Goal: Communication & Community: Answer question/provide support

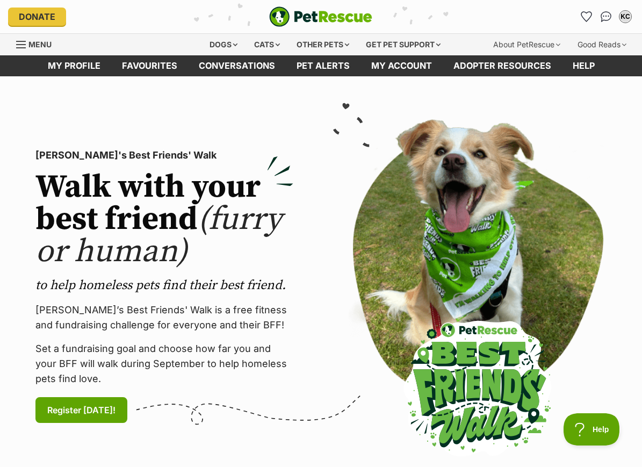
click at [330, 55] on link "Pet alerts" at bounding box center [323, 65] width 75 height 21
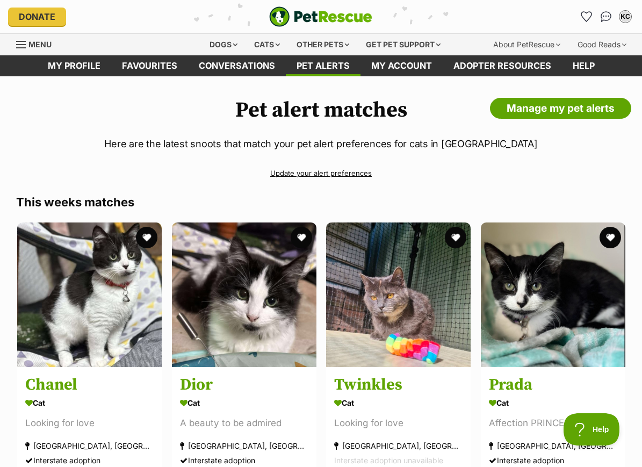
click at [608, 18] on img "Conversations" at bounding box center [606, 16] width 11 height 11
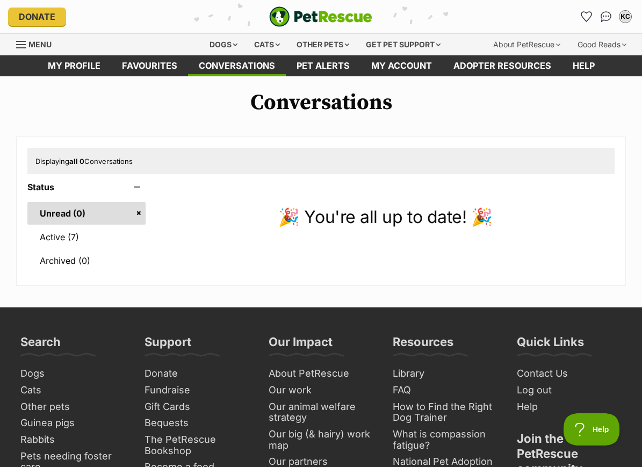
click at [98, 234] on link "Active (7)" at bounding box center [86, 237] width 118 height 23
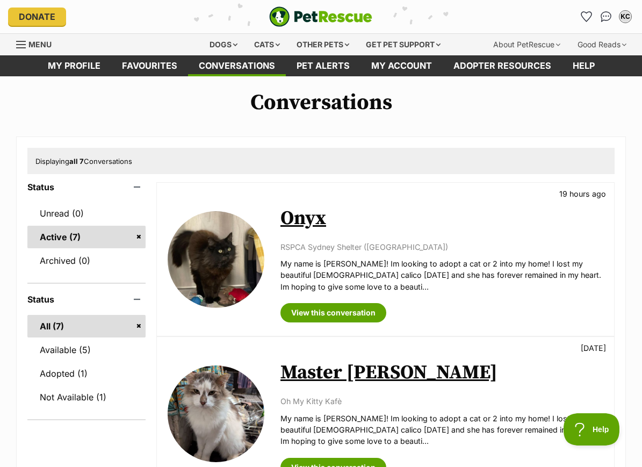
click at [313, 220] on link "Onyx" at bounding box center [304, 218] width 46 height 24
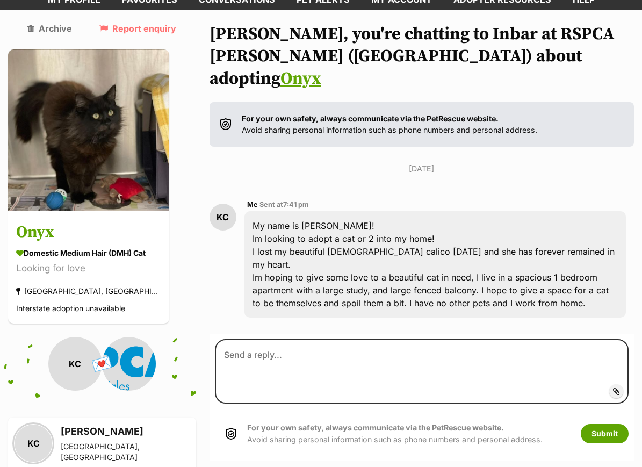
scroll to position [66, 0]
click at [44, 239] on h3 "Onyx" at bounding box center [88, 232] width 145 height 24
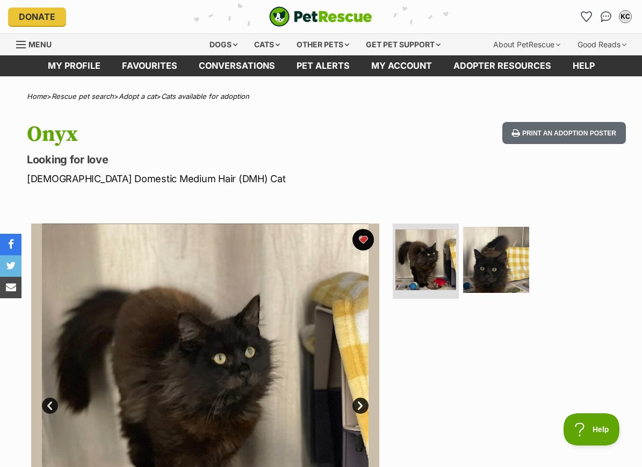
click at [510, 284] on img at bounding box center [496, 260] width 66 height 66
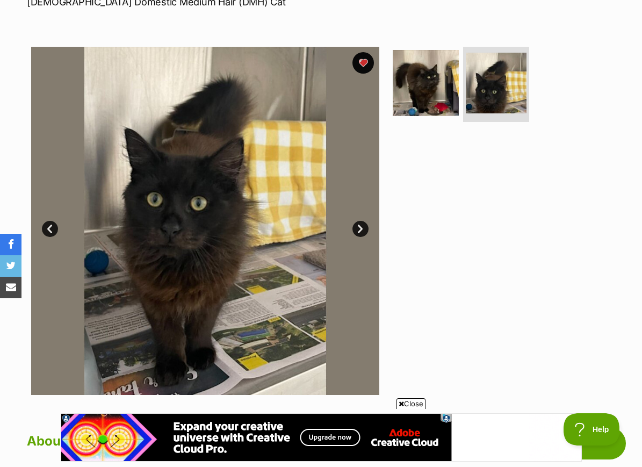
scroll to position [173, 0]
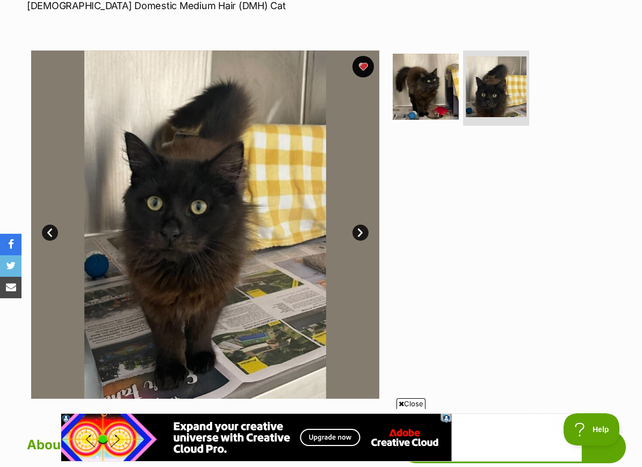
click at [363, 233] on link "Next" at bounding box center [361, 233] width 16 height 16
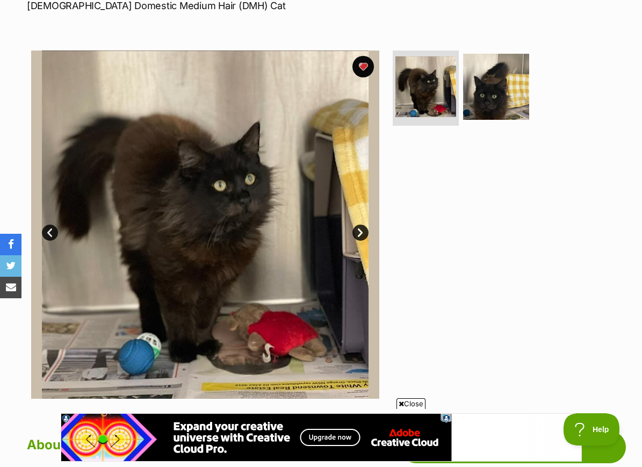
scroll to position [0, 0]
click at [362, 235] on link "Next" at bounding box center [361, 233] width 16 height 16
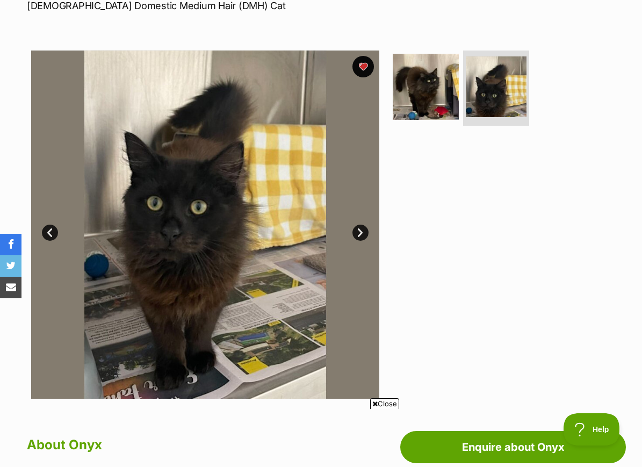
click at [365, 236] on link "Next" at bounding box center [361, 233] width 16 height 16
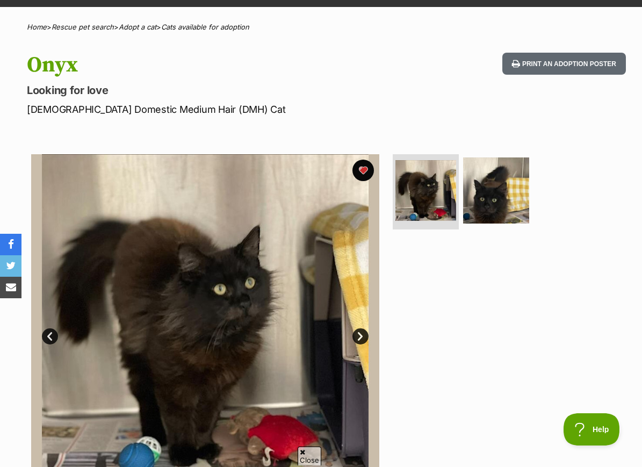
click at [441, 206] on img at bounding box center [426, 190] width 61 height 61
click at [503, 197] on img at bounding box center [496, 191] width 66 height 66
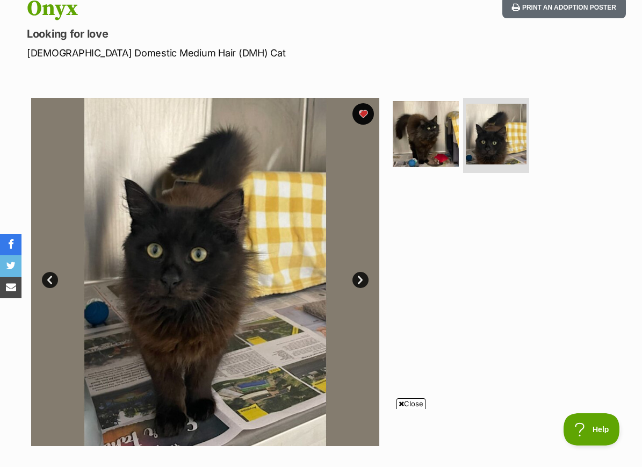
click at [416, 135] on img at bounding box center [426, 134] width 66 height 66
